Goal: Transaction & Acquisition: Purchase product/service

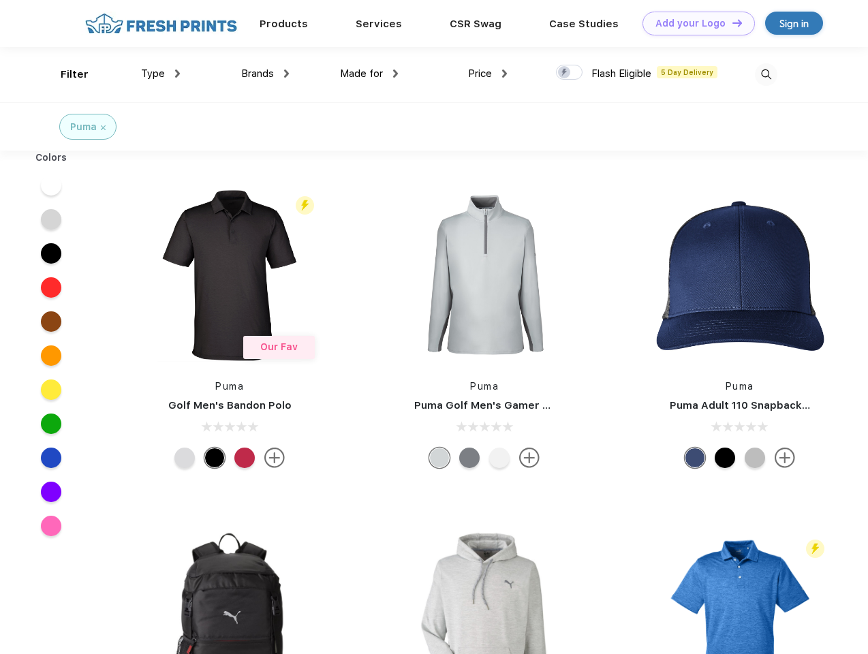
click at [694, 23] on link "Add your Logo Design Tool" at bounding box center [699, 24] width 112 height 24
click at [0, 0] on div "Design Tool" at bounding box center [0, 0] width 0 height 0
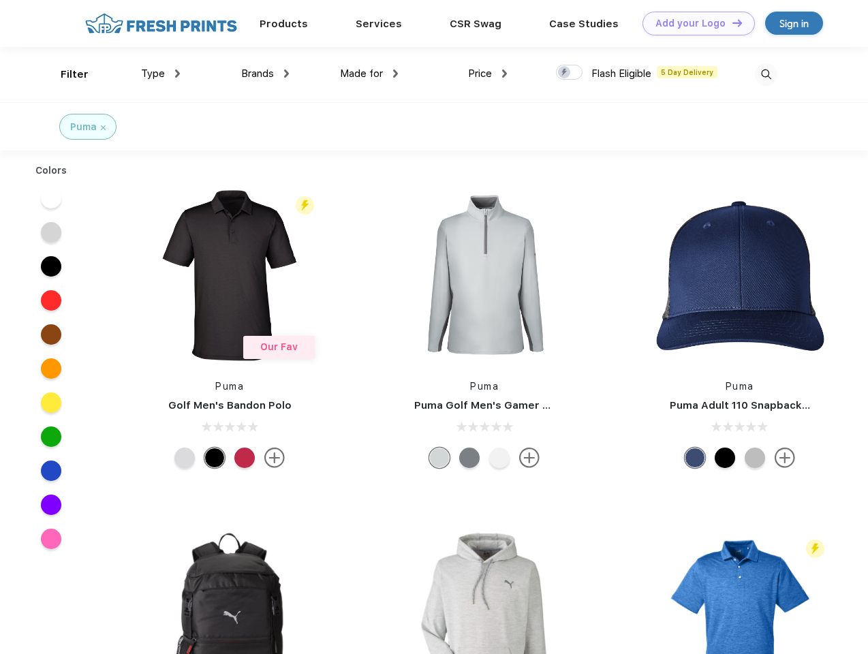
click at [731, 22] on link "Add your Logo Design Tool" at bounding box center [699, 24] width 112 height 24
click at [65, 74] on div "Filter" at bounding box center [75, 75] width 28 height 16
click at [161, 74] on span "Type" at bounding box center [153, 73] width 24 height 12
click at [265, 74] on span "Brands" at bounding box center [257, 73] width 33 height 12
click at [369, 74] on span "Made for" at bounding box center [361, 73] width 43 height 12
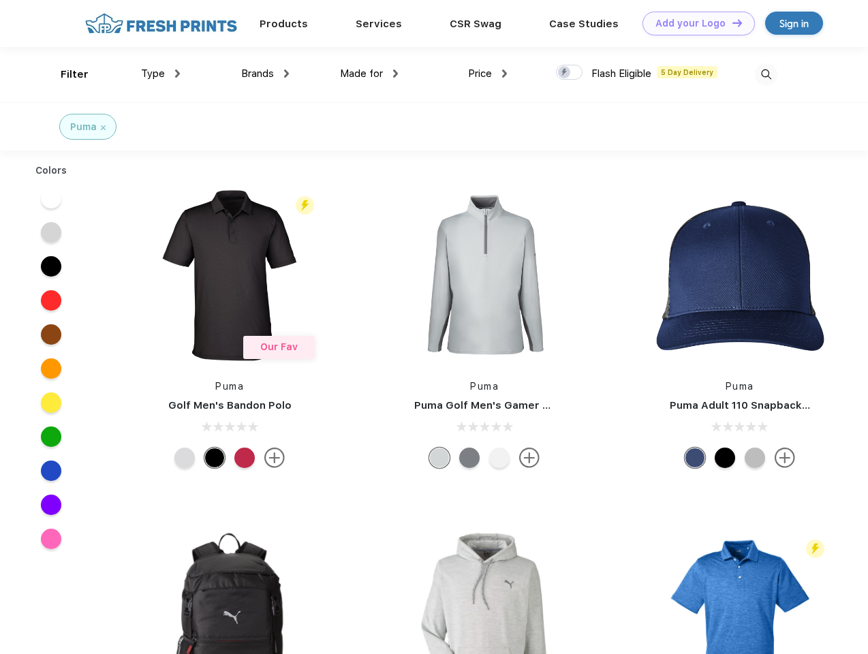
click at [488, 74] on span "Price" at bounding box center [480, 73] width 24 height 12
click at [570, 73] on div at bounding box center [569, 72] width 27 height 15
click at [565, 73] on input "checkbox" at bounding box center [560, 68] width 9 height 9
click at [766, 74] on img at bounding box center [766, 74] width 22 height 22
